Goal: Information Seeking & Learning: Learn about a topic

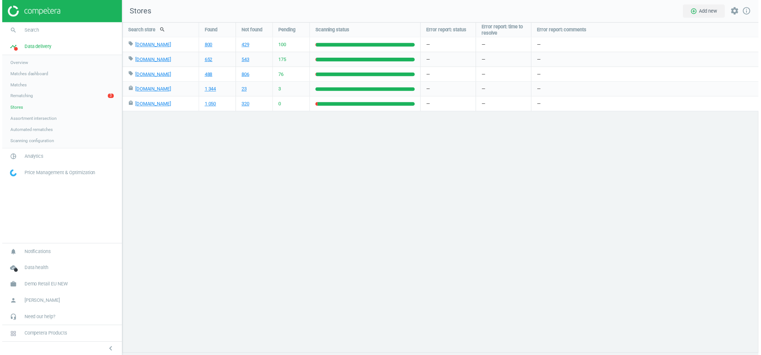
scroll to position [333, 641]
drag, startPoint x: 25, startPoint y: 142, endPoint x: 57, endPoint y: 150, distance: 32.6
click at [25, 142] on span "Scanning configuration" at bounding box center [30, 141] width 44 height 6
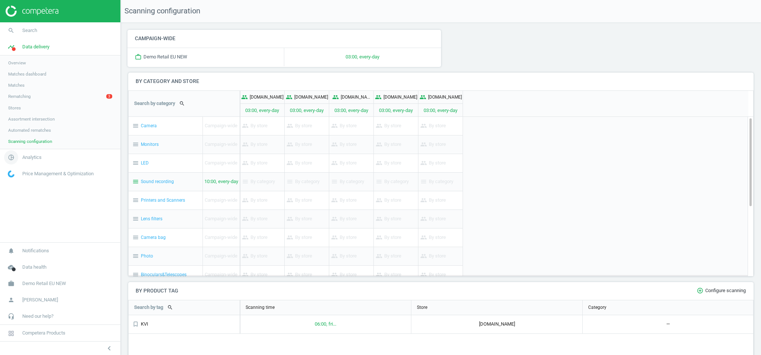
click at [21, 152] on span "pie_chart_outlined" at bounding box center [11, 157] width 22 height 16
click at [24, 89] on span "Products" at bounding box center [16, 90] width 17 height 6
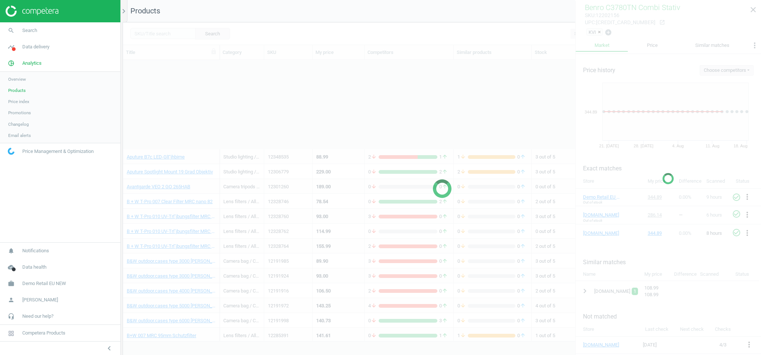
scroll to position [686, 0]
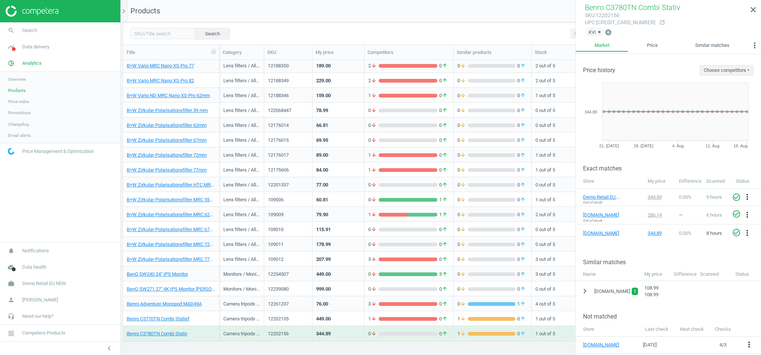
click at [344, 80] on div "229.00" at bounding box center [338, 80] width 44 height 13
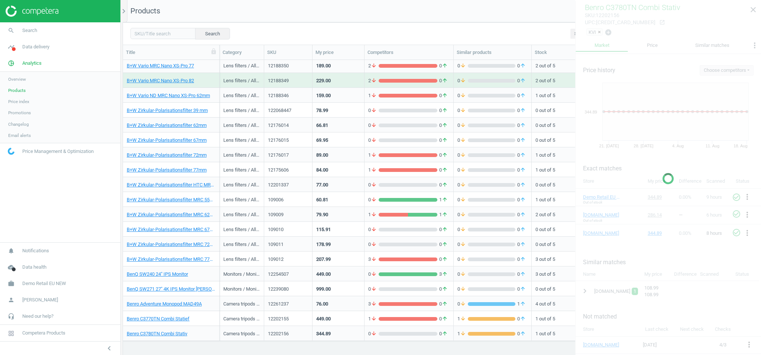
click at [344, 80] on div "229.00" at bounding box center [338, 80] width 44 height 13
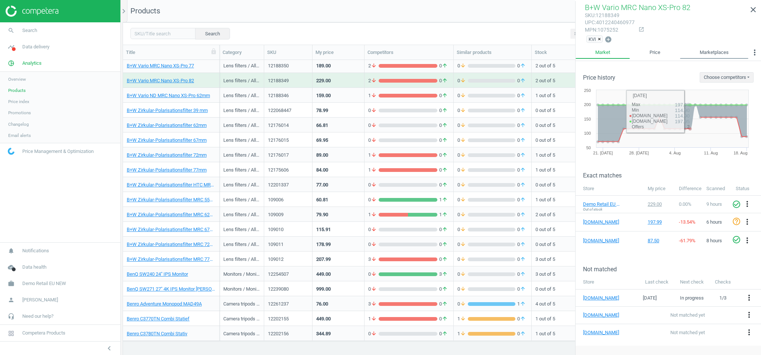
click at [718, 52] on link "Marketplaces" at bounding box center [714, 52] width 68 height 13
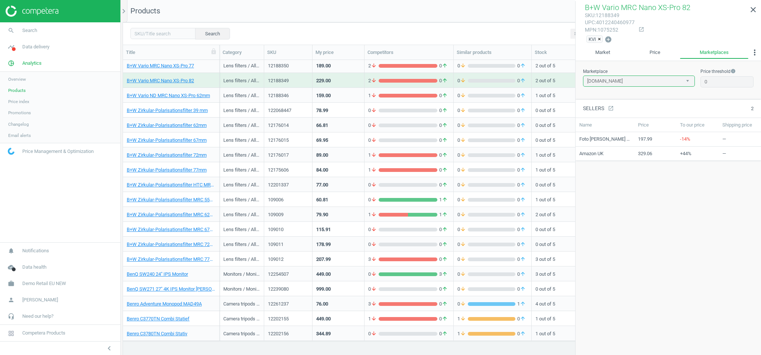
click at [625, 84] on select "[DOMAIN_NAME] [DOMAIN_NAME]" at bounding box center [639, 80] width 112 height 11
select select "[DOMAIN_NAME]"
click at [583, 75] on select "[DOMAIN_NAME] [DOMAIN_NAME]" at bounding box center [639, 80] width 112 height 11
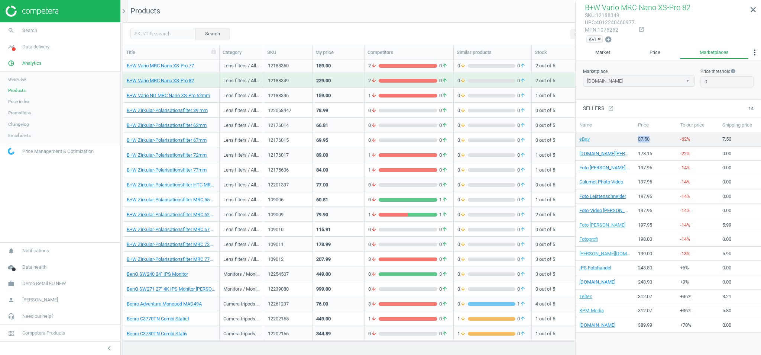
drag, startPoint x: 638, startPoint y: 138, endPoint x: 684, endPoint y: 142, distance: 46.3
click at [677, 141] on tr "eBay 87.50 -62% 7.50" at bounding box center [669, 139] width 186 height 14
drag, startPoint x: 638, startPoint y: 322, endPoint x: 694, endPoint y: 323, distance: 55.8
click at [690, 321] on tr "[DOMAIN_NAME] 389.99 +70% 0.00" at bounding box center [669, 325] width 186 height 14
click at [610, 54] on link "Market" at bounding box center [603, 52] width 54 height 13
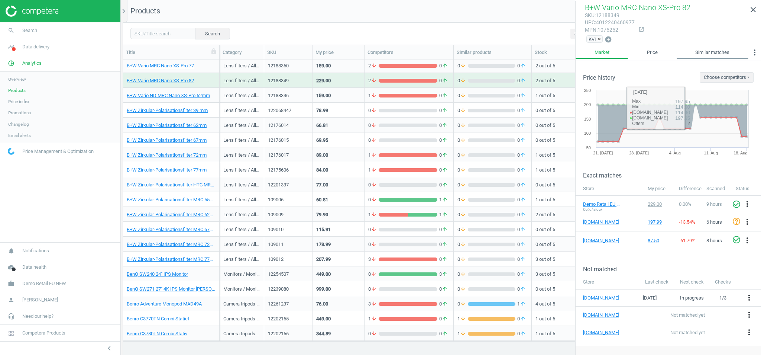
click at [710, 53] on link "Similar matches" at bounding box center [713, 52] width 72 height 13
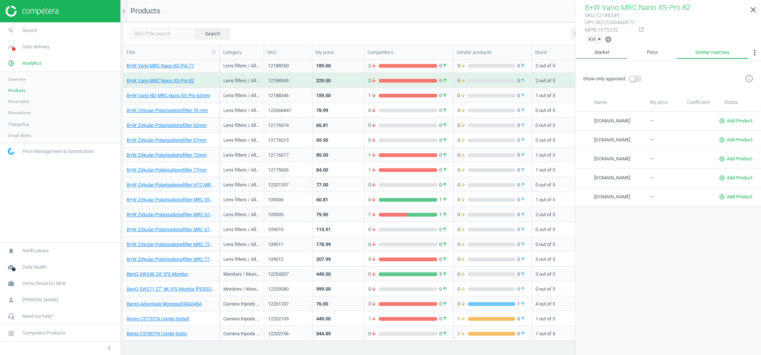
click at [619, 52] on link "Market" at bounding box center [602, 52] width 52 height 13
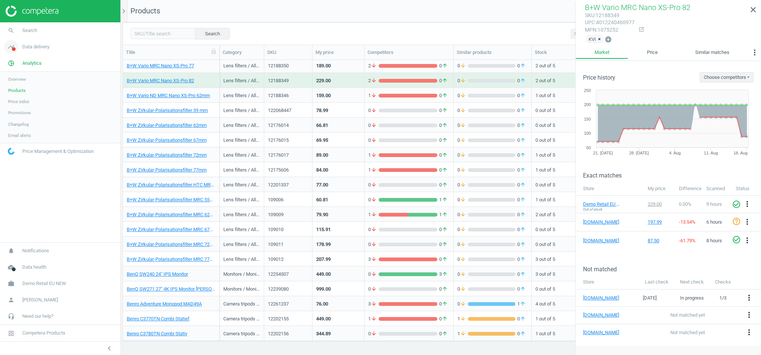
click at [19, 46] on span "timeline" at bounding box center [11, 47] width 22 height 16
click at [29, 140] on span "Scanning configuration" at bounding box center [30, 141] width 44 height 6
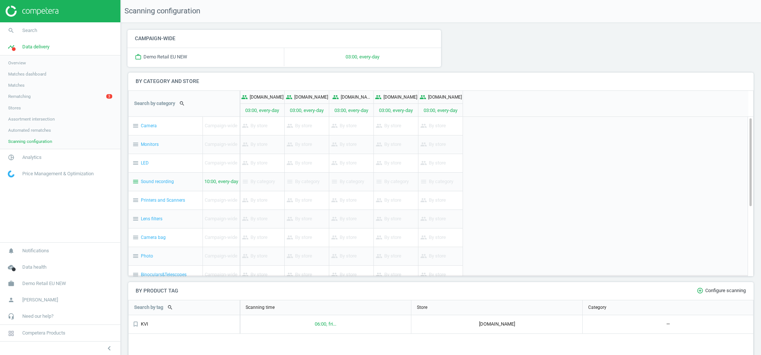
click at [29, 132] on span "Automated rematches" at bounding box center [29, 130] width 43 height 6
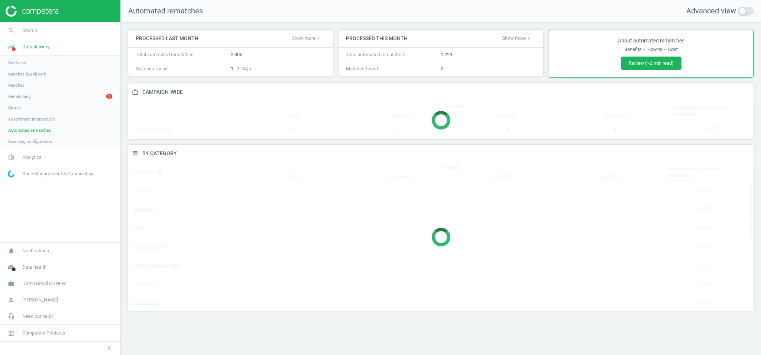
scroll to position [167, 626]
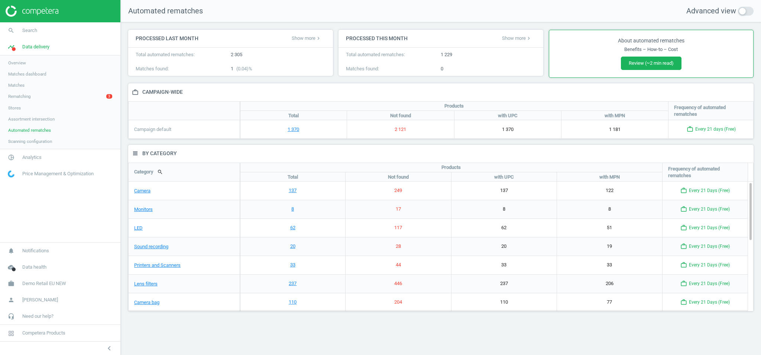
click at [30, 120] on span "Assortment intersection" at bounding box center [31, 119] width 46 height 6
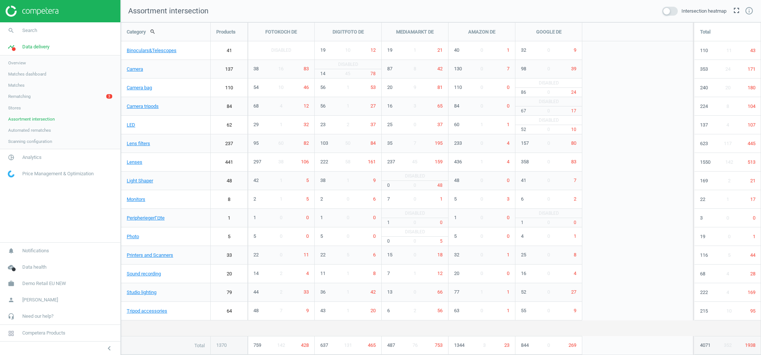
scroll to position [333, 641]
click at [663, 10] on span at bounding box center [671, 11] width 16 height 9
click at [0, 0] on input "checkbox" at bounding box center [0, 0] width 0 height 0
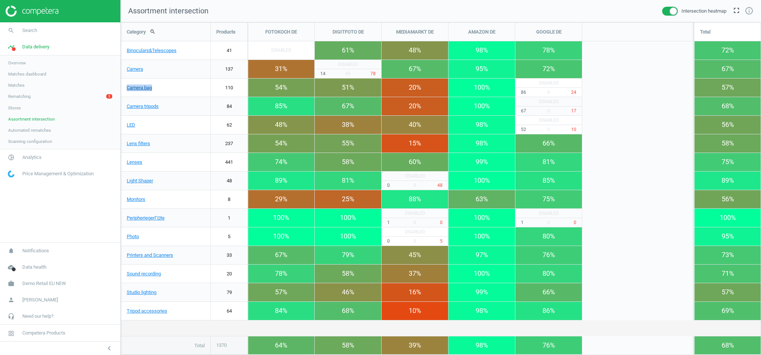
drag, startPoint x: 124, startPoint y: 87, endPoint x: 165, endPoint y: 88, distance: 40.9
click at [165, 88] on link "Camera bag" at bounding box center [165, 87] width 89 height 19
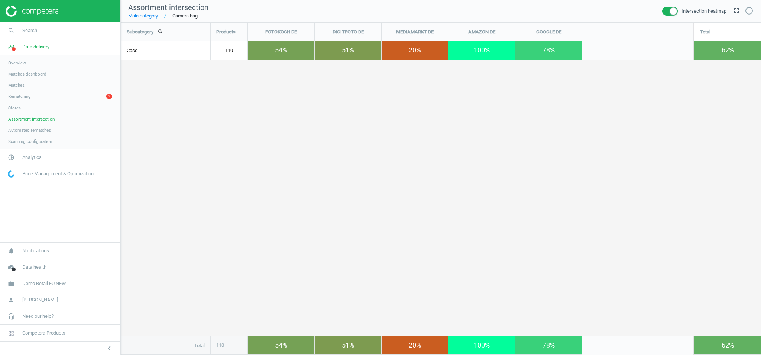
scroll to position [333, 641]
click at [158, 19] on link "Main category" at bounding box center [143, 16] width 30 height 7
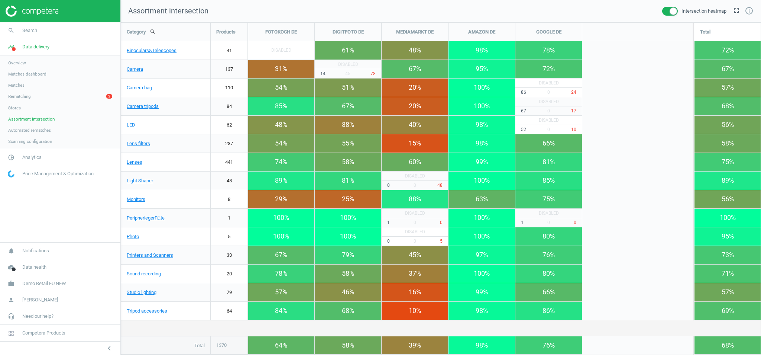
scroll to position [333, 641]
drag, startPoint x: 286, startPoint y: 32, endPoint x: 566, endPoint y: 35, distance: 280.0
click at [566, 35] on div "FOTOKOCH DE DIGITFOTO DE MEDIAMARKT DE AMAZON DE GOOGLE DE" at bounding box center [415, 32] width 335 height 19
click at [541, 34] on div "GOOGLE DE" at bounding box center [549, 32] width 67 height 19
click at [13, 106] on span "Stores" at bounding box center [14, 108] width 13 height 6
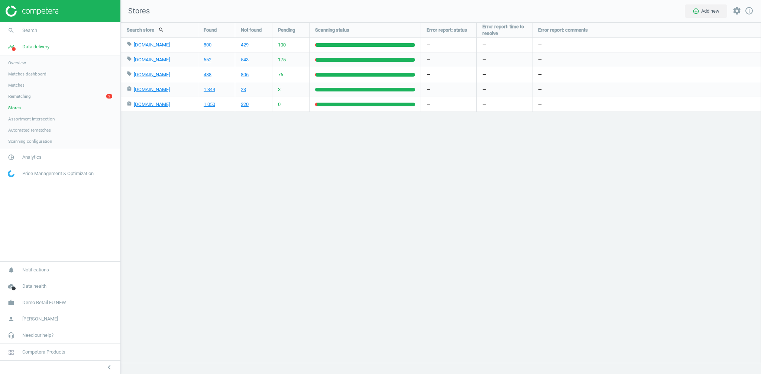
scroll to position [352, 641]
